Goal: Task Accomplishment & Management: Manage account settings

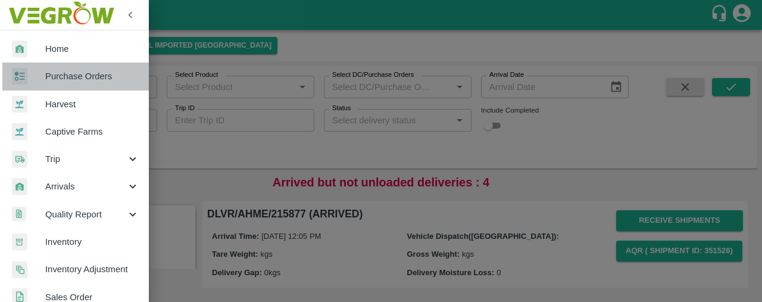
click at [118, 79] on span "Purchase Orders" at bounding box center [92, 76] width 94 height 13
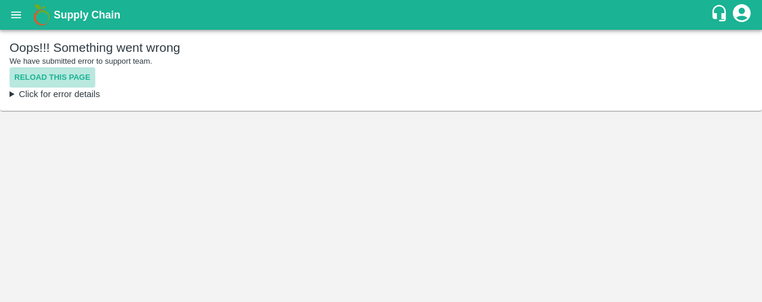
click at [42, 76] on button "Reload this page" at bounding box center [53, 77] width 86 height 21
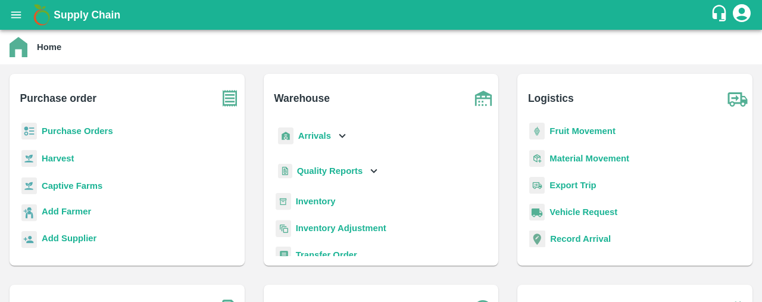
click at [101, 126] on b "Purchase Orders" at bounding box center [77, 131] width 71 height 10
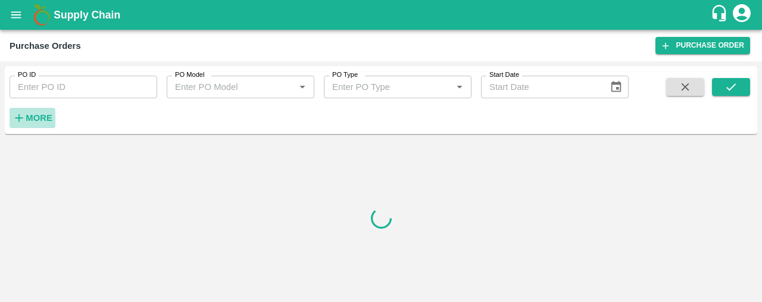
click at [39, 118] on strong "More" at bounding box center [39, 118] width 27 height 10
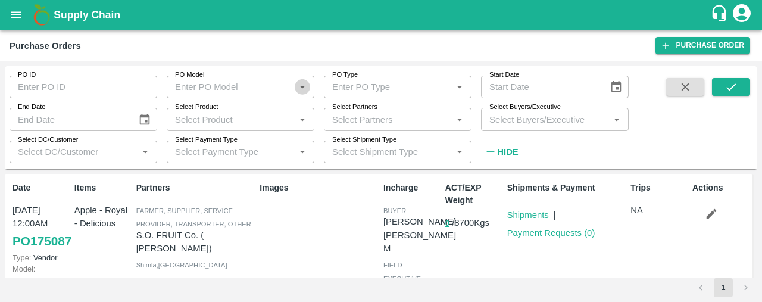
click at [301, 86] on icon "Open" at bounding box center [302, 86] width 13 height 13
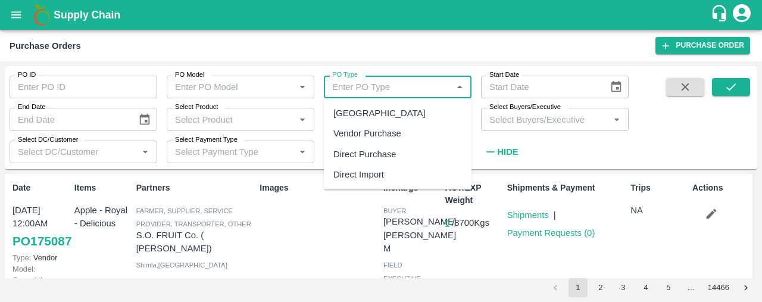
click at [382, 85] on input "PO Type" at bounding box center [387, 86] width 121 height 15
click at [194, 136] on label "Select Payment Type" at bounding box center [206, 140] width 63 height 10
click at [194, 144] on input "Select Payment Type" at bounding box center [222, 151] width 105 height 15
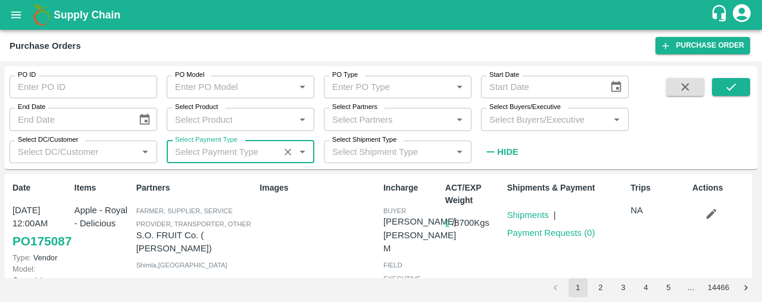
click at [124, 144] on div "Select DC/Customer   *" at bounding box center [84, 152] width 148 height 23
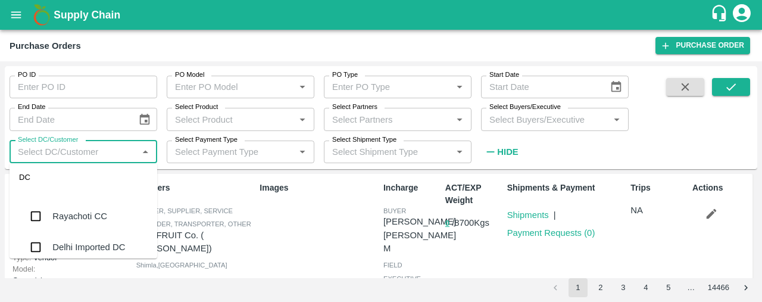
scroll to position [931, 0]
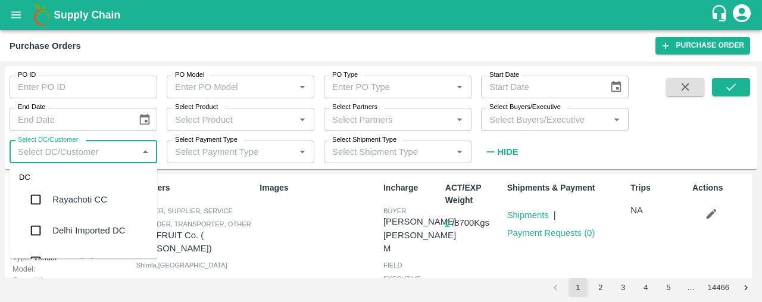
click at [311, 241] on div "Images" at bounding box center [317, 238] width 124 height 122
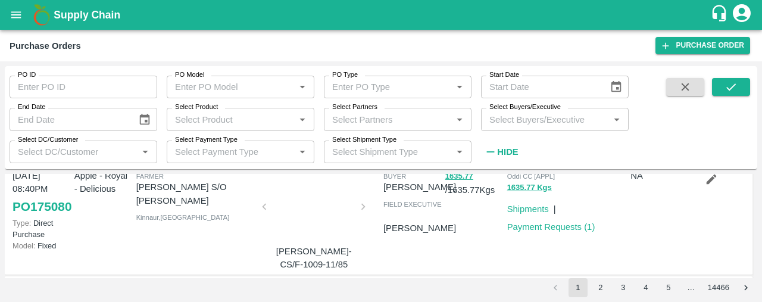
scroll to position [260, 0]
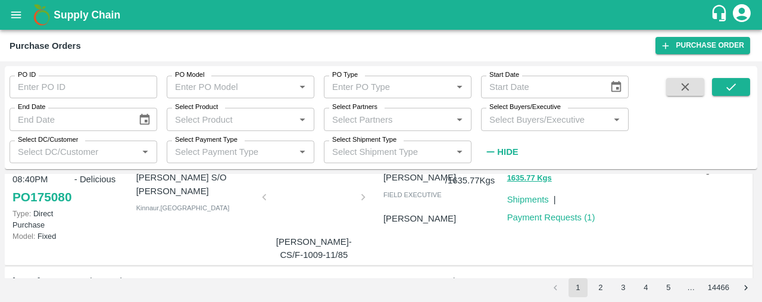
click at [307, 216] on div at bounding box center [313, 200] width 89 height 63
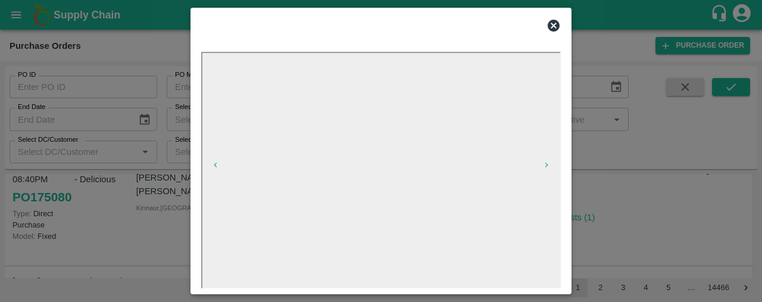
click at [554, 26] on icon at bounding box center [554, 25] width 14 height 14
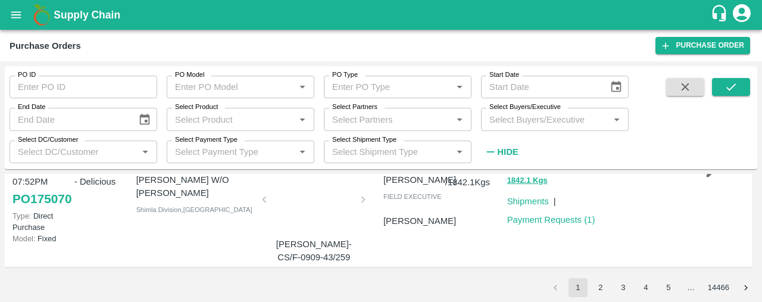
scroll to position [1112, 0]
click at [598, 286] on button "2" at bounding box center [600, 287] width 19 height 19
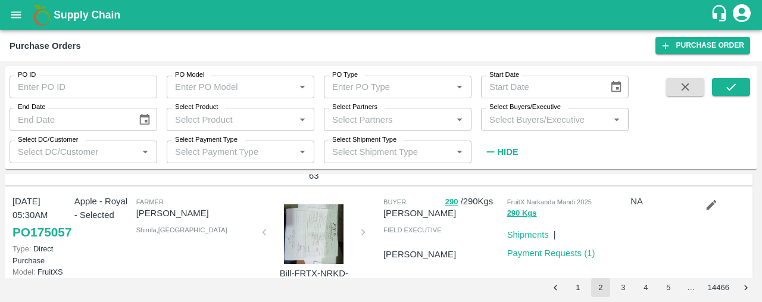
scroll to position [1154, 0]
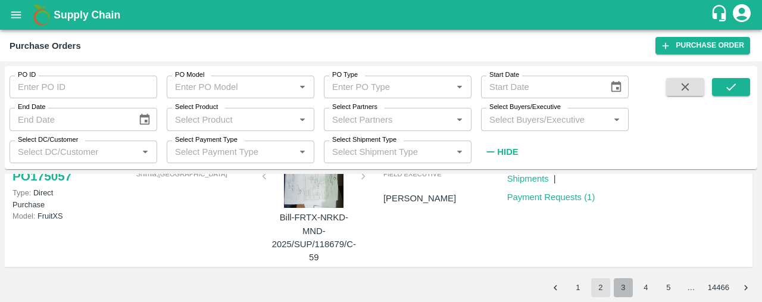
click at [626, 282] on button "3" at bounding box center [623, 287] width 19 height 19
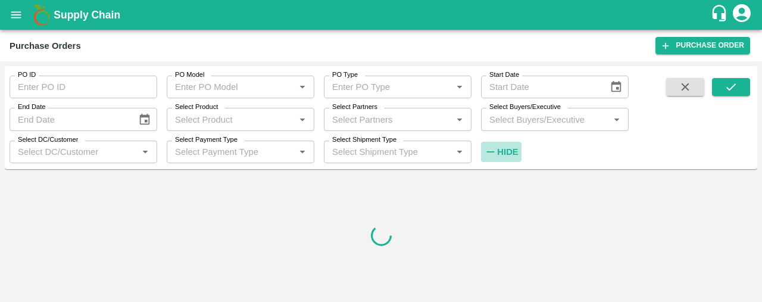
click at [513, 147] on strong "Hide" at bounding box center [507, 152] width 21 height 10
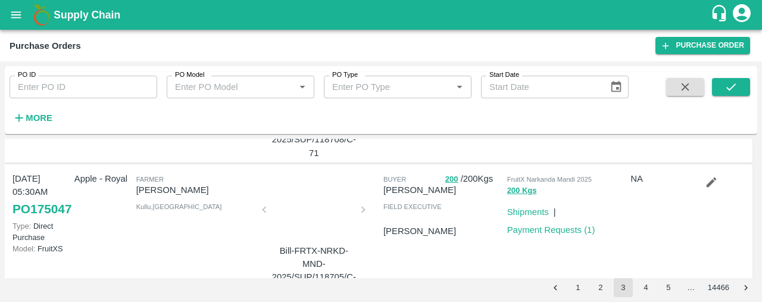
scroll to position [1203, 0]
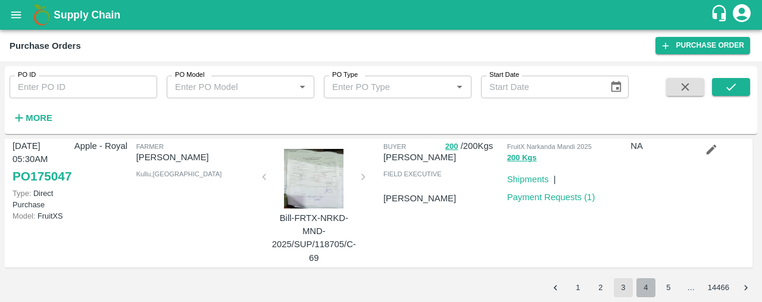
click at [643, 289] on button "4" at bounding box center [646, 287] width 19 height 19
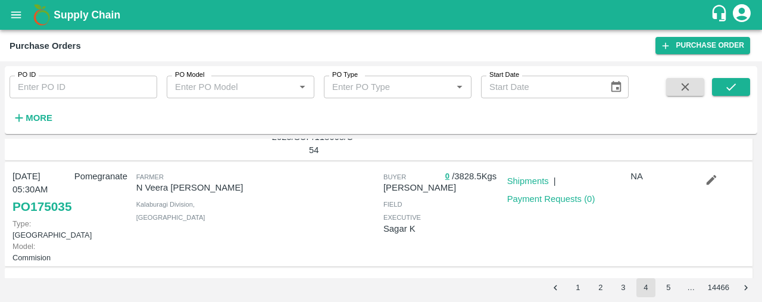
scroll to position [988, 0]
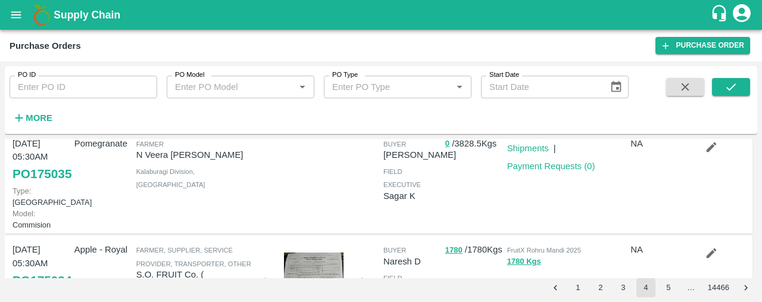
click at [36, 185] on link "PO 175035" at bounding box center [42, 173] width 59 height 21
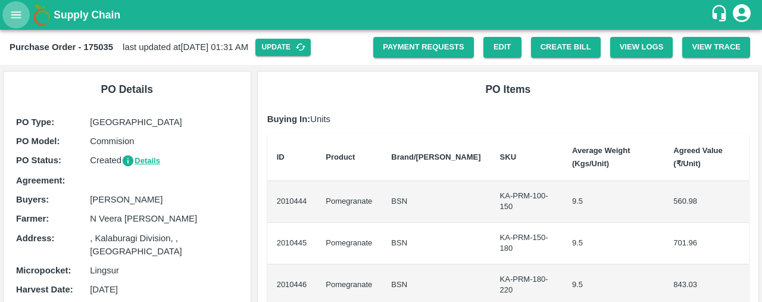
click at [15, 8] on icon "open drawer" at bounding box center [16, 14] width 13 height 13
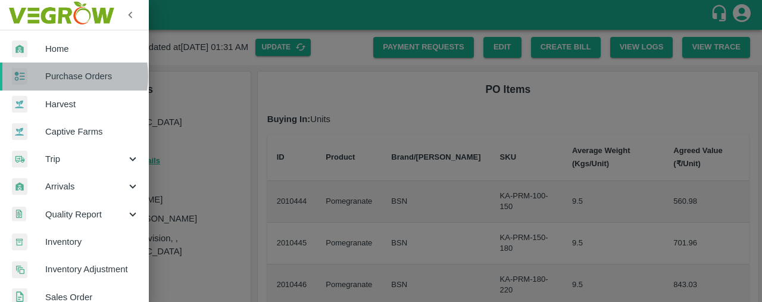
click at [58, 76] on span "Purchase Orders" at bounding box center [92, 76] width 94 height 13
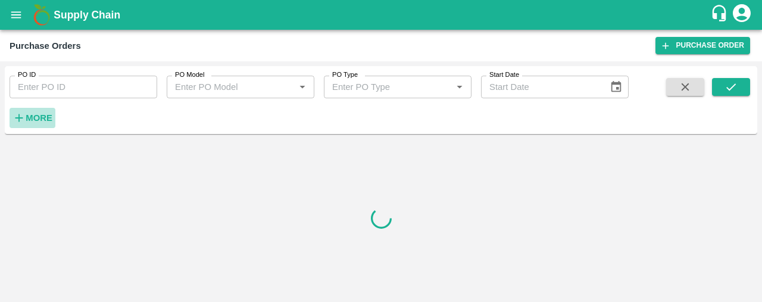
click at [23, 121] on icon "button" at bounding box center [19, 117] width 13 height 13
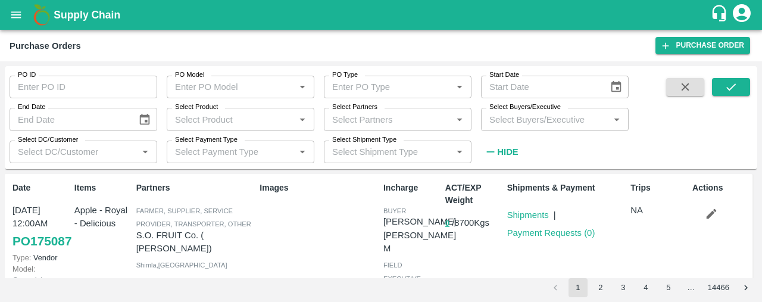
click at [506, 123] on input "Select Buyers/Executive" at bounding box center [545, 118] width 121 height 15
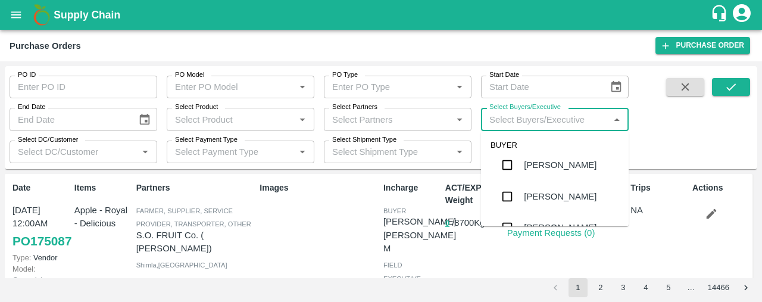
scroll to position [2264, 0]
click at [363, 122] on input "Select Partners" at bounding box center [387, 118] width 121 height 15
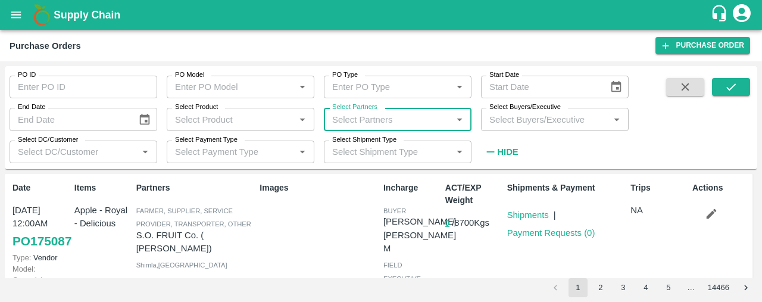
click at [363, 122] on input "Select Partners" at bounding box center [387, 118] width 121 height 15
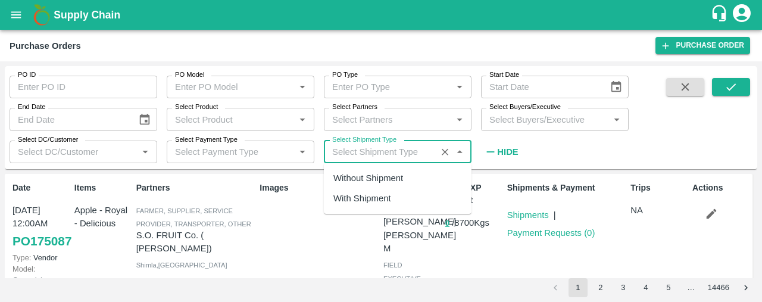
click at [365, 153] on input "Select Shipment Type" at bounding box center [379, 151] width 105 height 15
click at [269, 150] on input "Select Payment Type" at bounding box center [222, 151] width 105 height 15
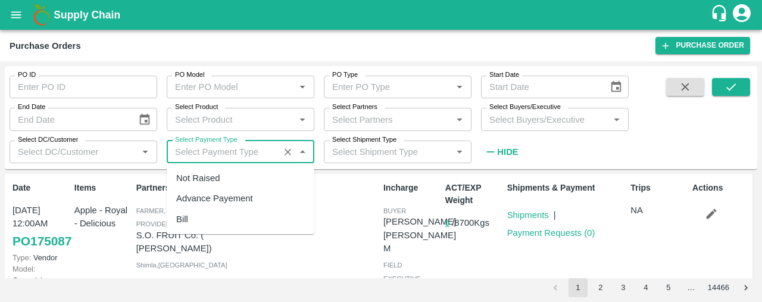
click at [114, 155] on input "Select DC/Customer" at bounding box center [73, 151] width 121 height 15
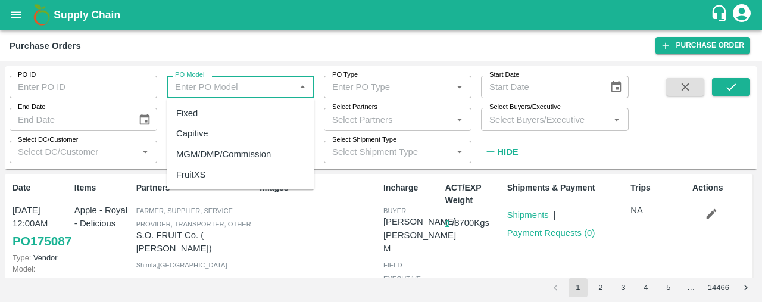
click at [218, 89] on input "PO Model" at bounding box center [230, 86] width 121 height 15
click at [349, 86] on input "PO Type" at bounding box center [387, 86] width 121 height 15
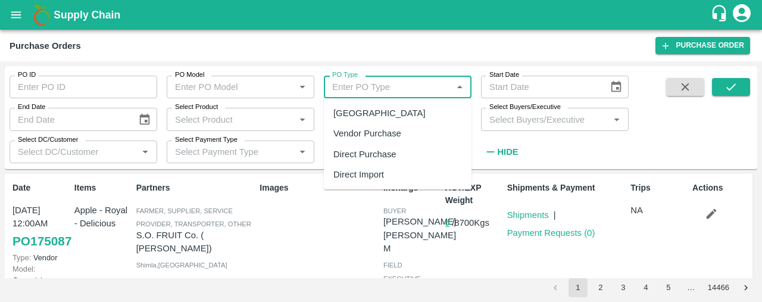
click at [24, 13] on button "open drawer" at bounding box center [15, 14] width 27 height 27
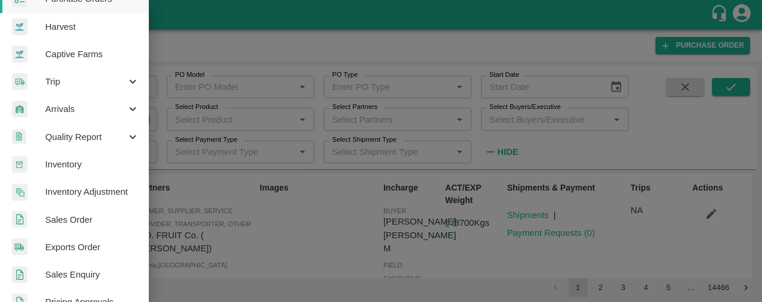
scroll to position [83, 0]
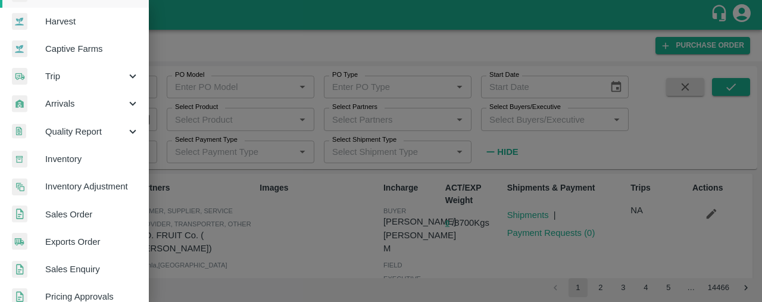
click at [86, 235] on span "Exports Order" at bounding box center [92, 241] width 94 height 13
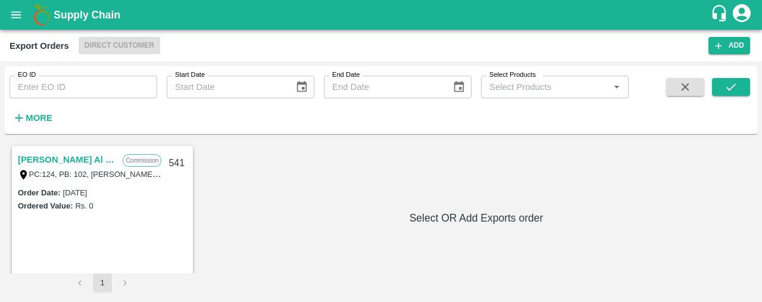
click at [67, 158] on link "[PERSON_NAME] Al Wataniya LLC" at bounding box center [67, 159] width 99 height 15
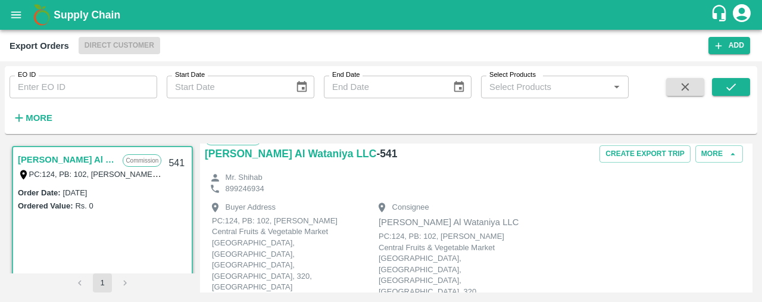
scroll to position [14, 0]
drag, startPoint x: 195, startPoint y: 155, endPoint x: 196, endPoint y: 169, distance: 14.3
click at [196, 169] on div "[PERSON_NAME] Al Wataniya LLC Commission PC:124, PB: 102, [PERSON_NAME] Central…" at bounding box center [381, 218] width 743 height 149
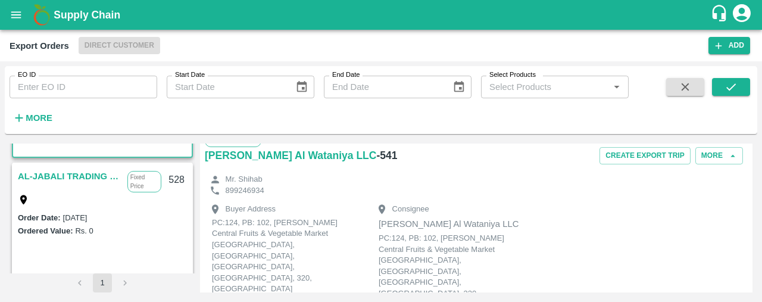
scroll to position [158, 0]
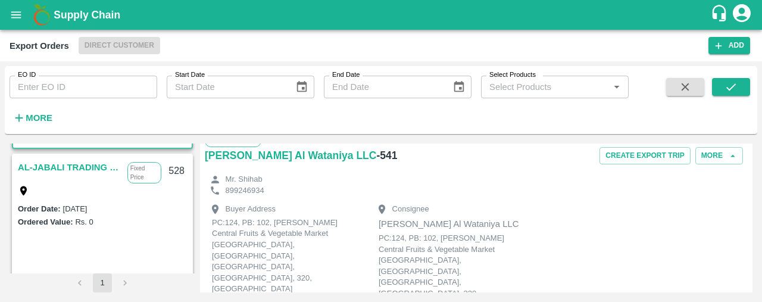
click at [64, 165] on link "AL-JABALI TRADING LLC" at bounding box center [70, 167] width 104 height 15
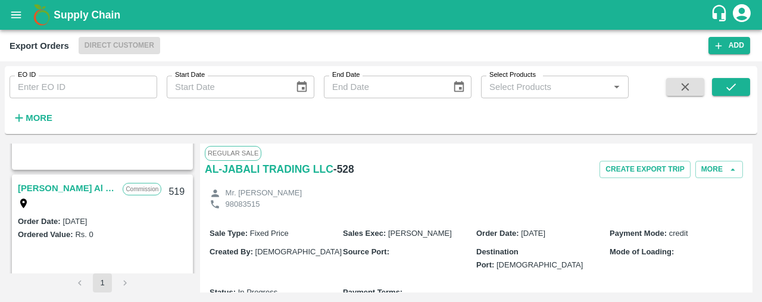
scroll to position [474, 0]
